Goal: Task Accomplishment & Management: Use online tool/utility

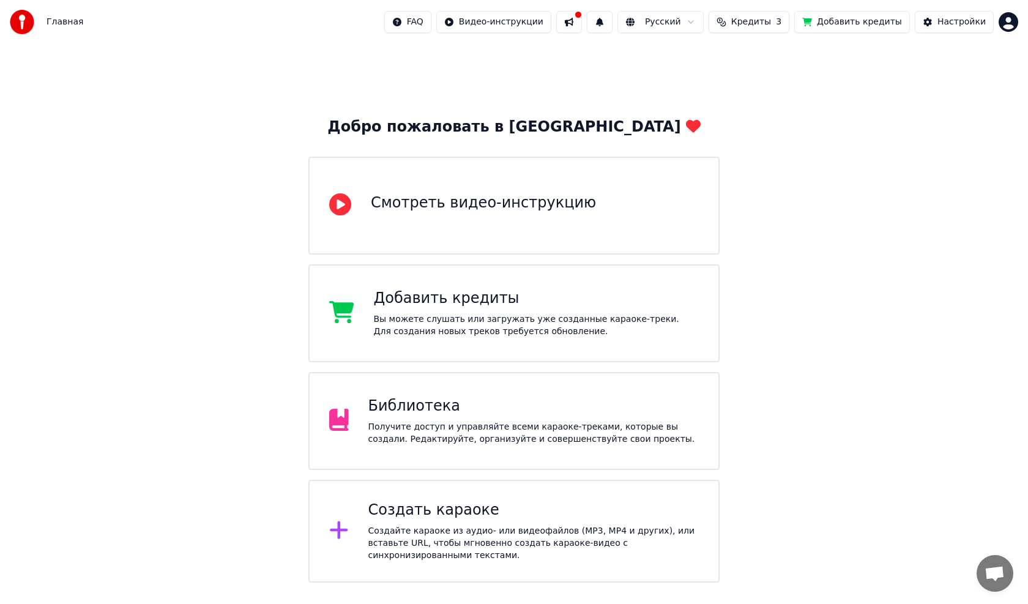
click at [413, 514] on div "Создать караоке" at bounding box center [534, 511] width 331 height 20
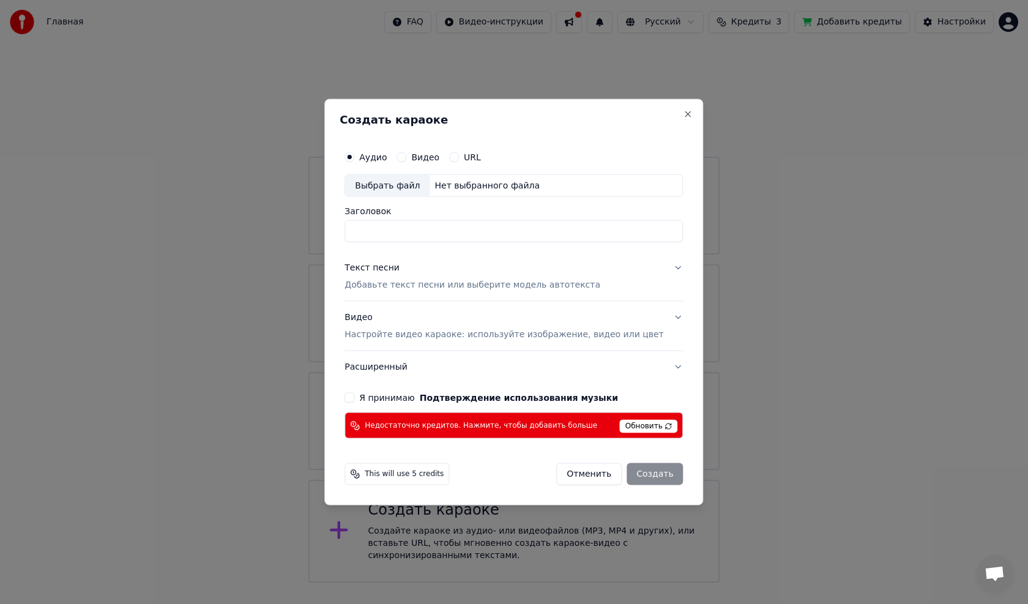
click at [388, 188] on div "Выбрать файл" at bounding box center [387, 185] width 84 height 22
click at [634, 427] on span "Обновить" at bounding box center [649, 426] width 58 height 13
click at [684, 115] on button "Close" at bounding box center [689, 114] width 10 height 10
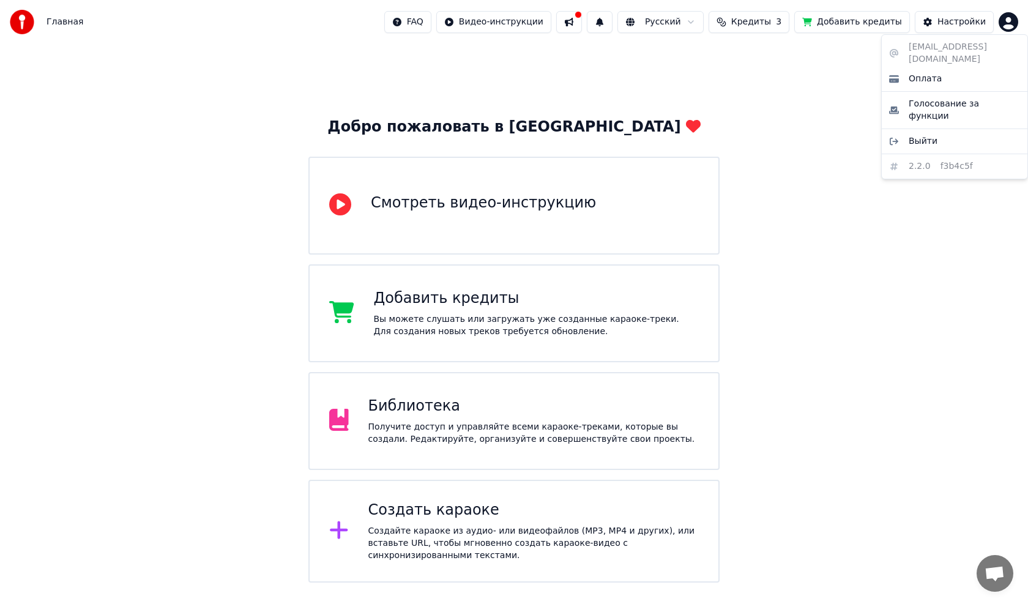
click at [1013, 20] on html "Главная FAQ Видео-инструкции Русский Кредиты 3 Добавить кредиты Настройки Добро…" at bounding box center [514, 291] width 1028 height 583
click at [921, 135] on span "Выйти" at bounding box center [923, 141] width 29 height 12
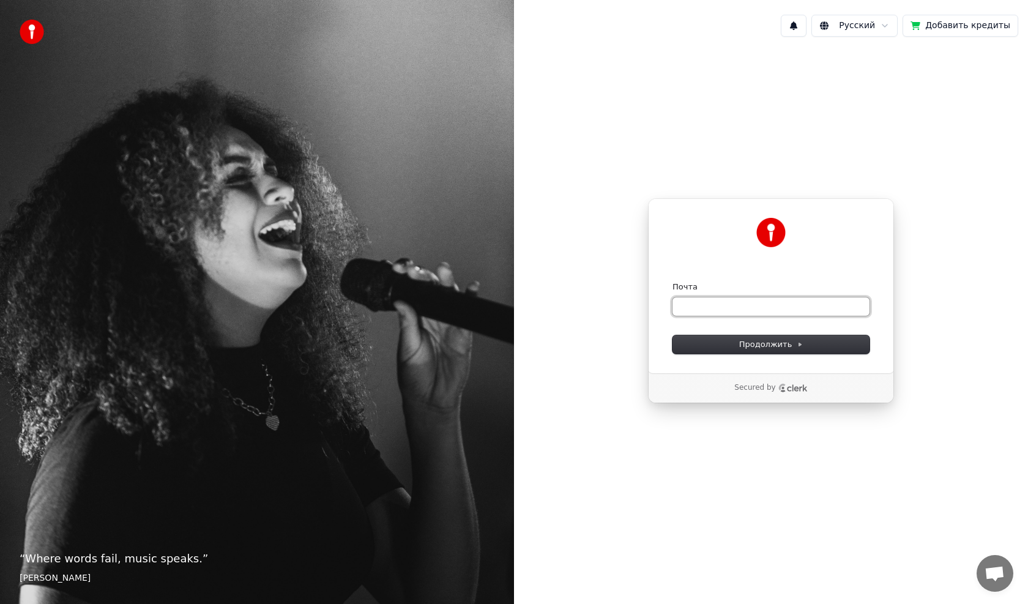
click at [709, 304] on input "Почта" at bounding box center [771, 307] width 197 height 18
type input "*"
click at [770, 343] on span "Продолжить" at bounding box center [772, 344] width 64 height 11
type input "**********"
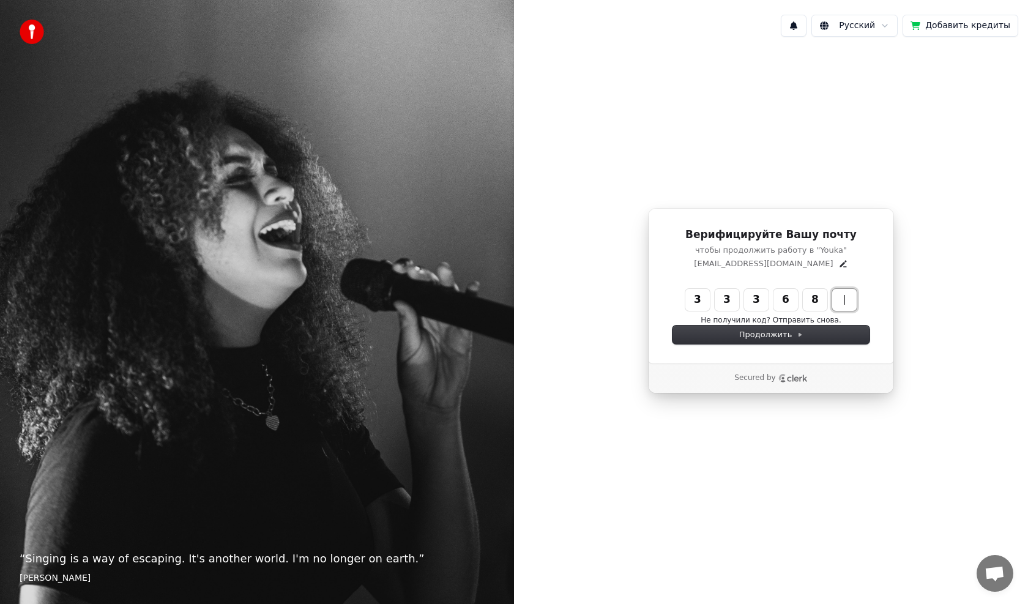
type input "******"
